Goal: Task Accomplishment & Management: Use online tool/utility

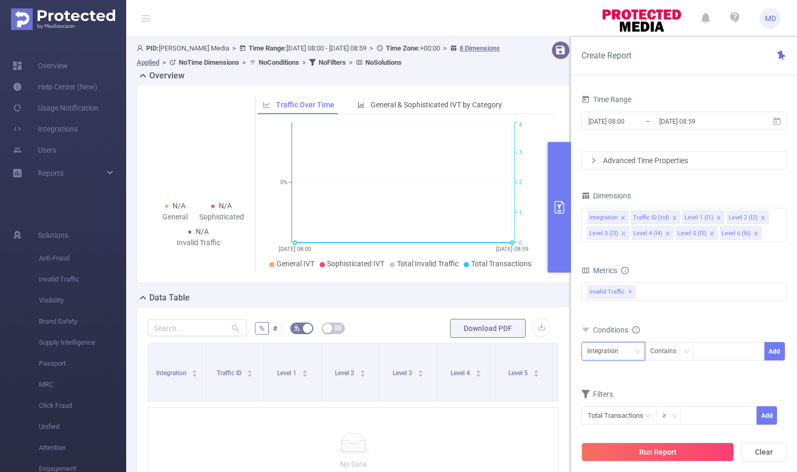
click at [635, 348] on icon "icon: down" at bounding box center [638, 351] width 6 height 6
click at [713, 260] on form "Dimensions Integration Traffic ID (tid) Level 1 (l1) Level 2 (l2) Level 3 (l3) …" at bounding box center [684, 313] width 205 height 250
click at [754, 234] on icon "icon: close" at bounding box center [756, 233] width 5 height 5
click at [710, 234] on icon "icon: close" at bounding box center [712, 233] width 5 height 5
click at [761, 213] on span at bounding box center [763, 218] width 5 height 12
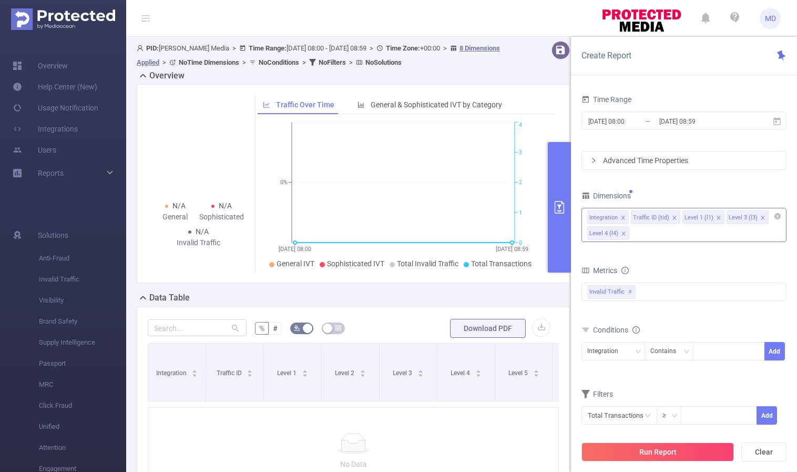
click at [622, 232] on icon "icon: close" at bounding box center [624, 233] width 4 height 4
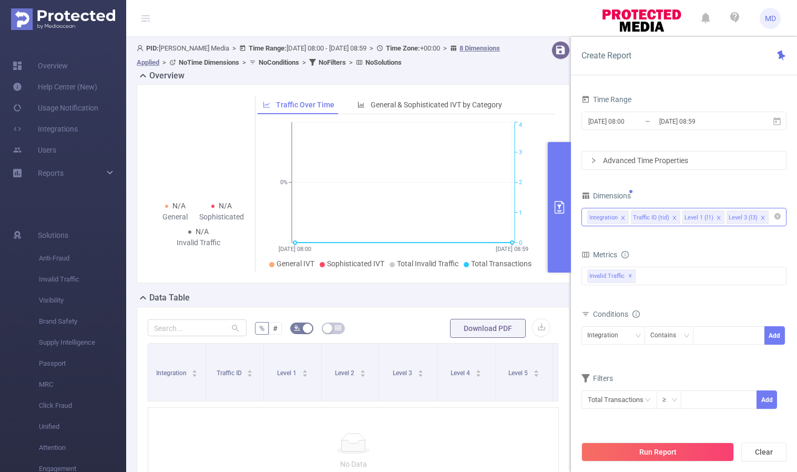
click at [771, 217] on input at bounding box center [773, 217] width 5 height 14
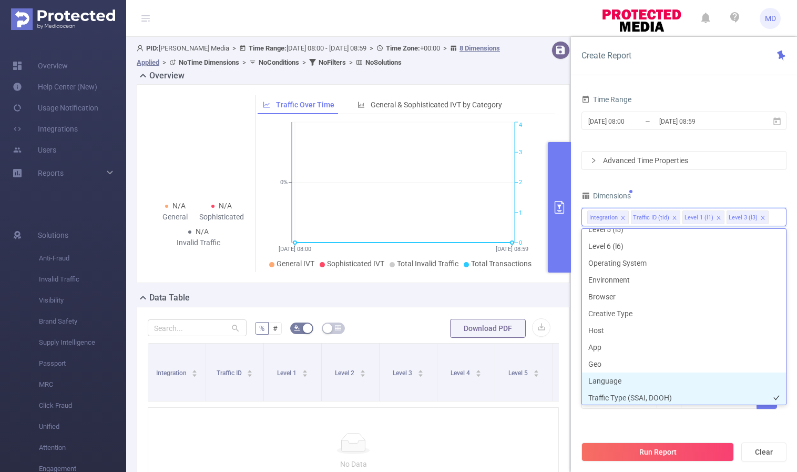
scroll to position [113, 0]
click at [639, 393] on li "Traffic Type (SSAI, DOOH)" at bounding box center [684, 396] width 204 height 17
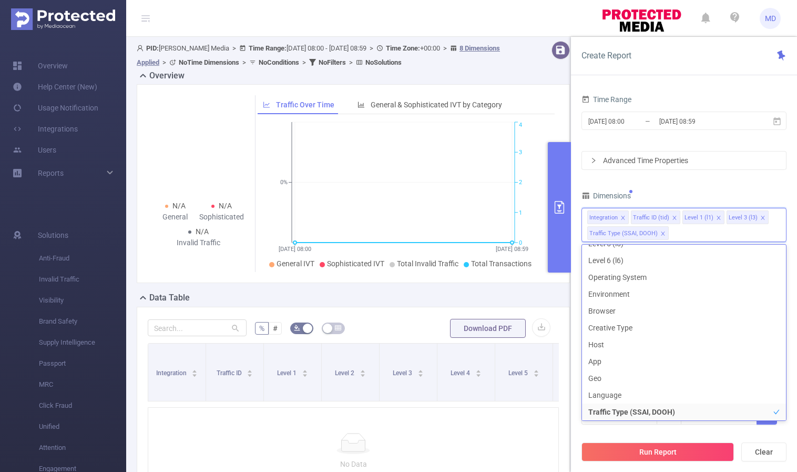
click at [624, 434] on div "Run Report Clear" at bounding box center [684, 452] width 226 height 40
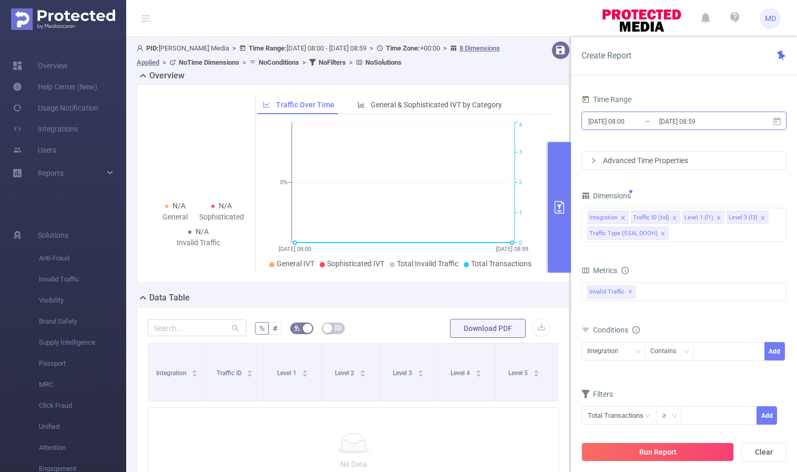
click at [668, 119] on input "[DATE] 08:59" at bounding box center [701, 121] width 85 height 14
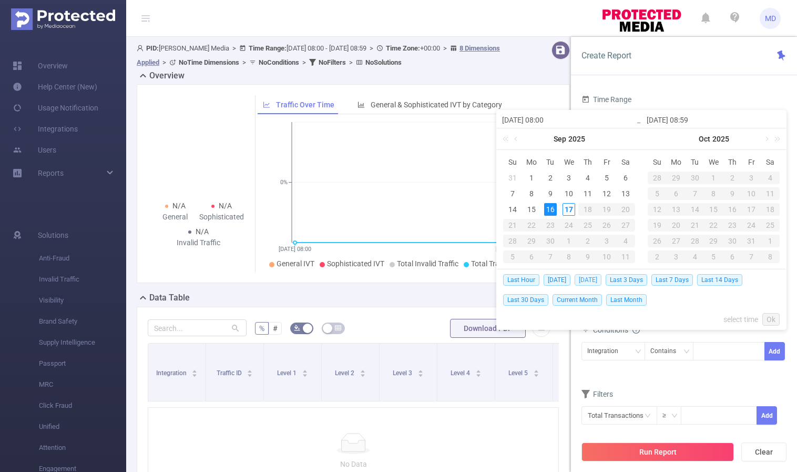
click at [587, 280] on span "[DATE]" at bounding box center [588, 280] width 27 height 12
type input "[DATE] 00:00"
type input "[DATE] 23:59"
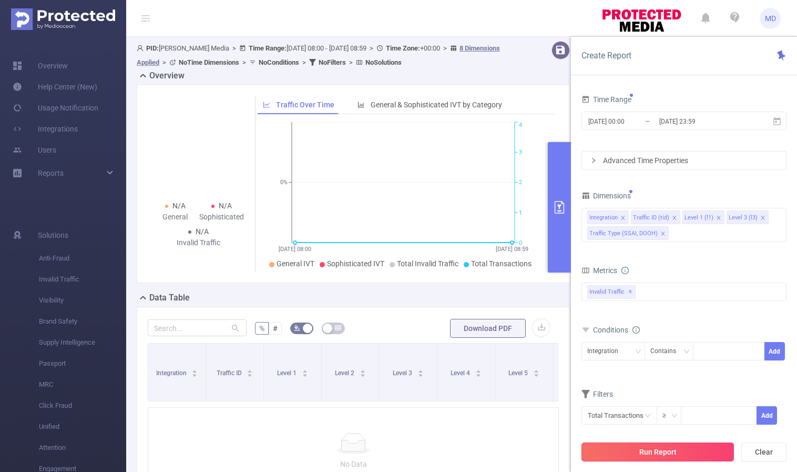
click at [649, 450] on button "Run Report" at bounding box center [658, 451] width 153 height 19
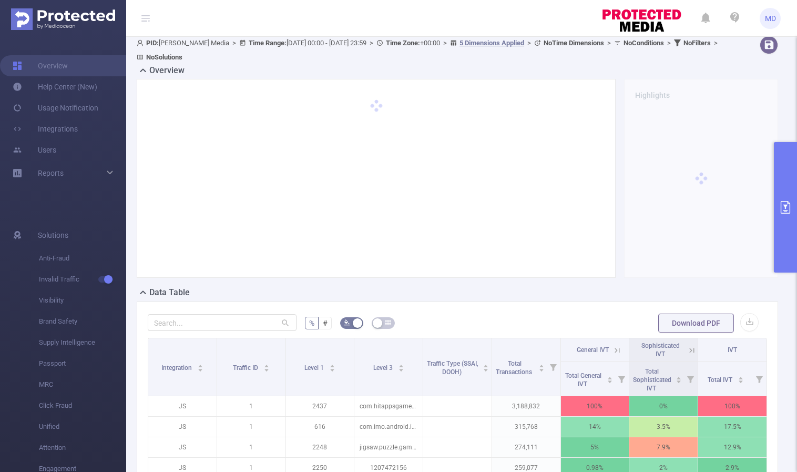
scroll to position [280, 0]
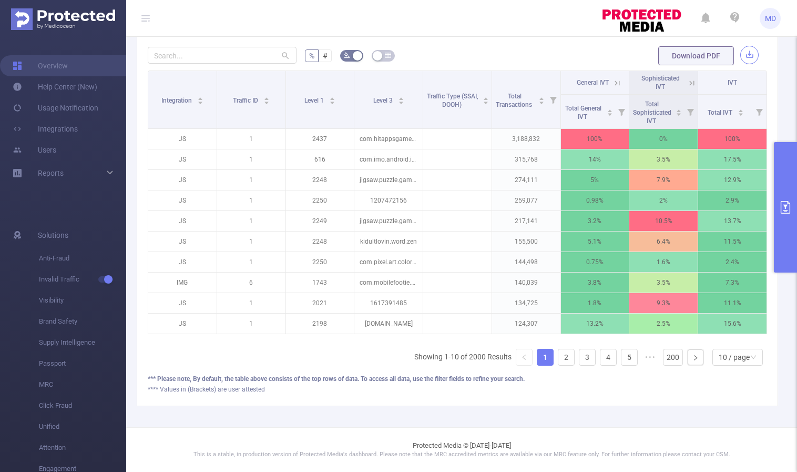
click at [741, 48] on button "button" at bounding box center [750, 55] width 18 height 18
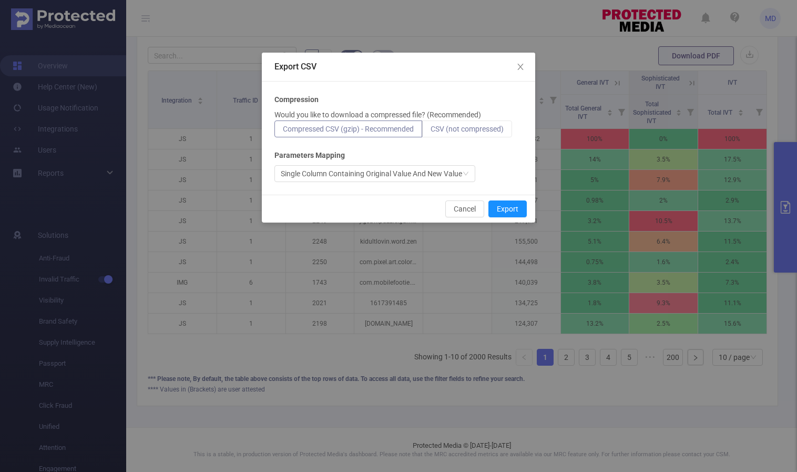
click at [479, 126] on span "CSV (not compressed)" at bounding box center [467, 129] width 73 height 8
click at [431, 132] on input "CSV (not compressed)" at bounding box center [431, 132] width 0 height 0
click at [513, 210] on button "Export" at bounding box center [508, 208] width 38 height 17
